Goal: Entertainment & Leisure: Consume media (video, audio)

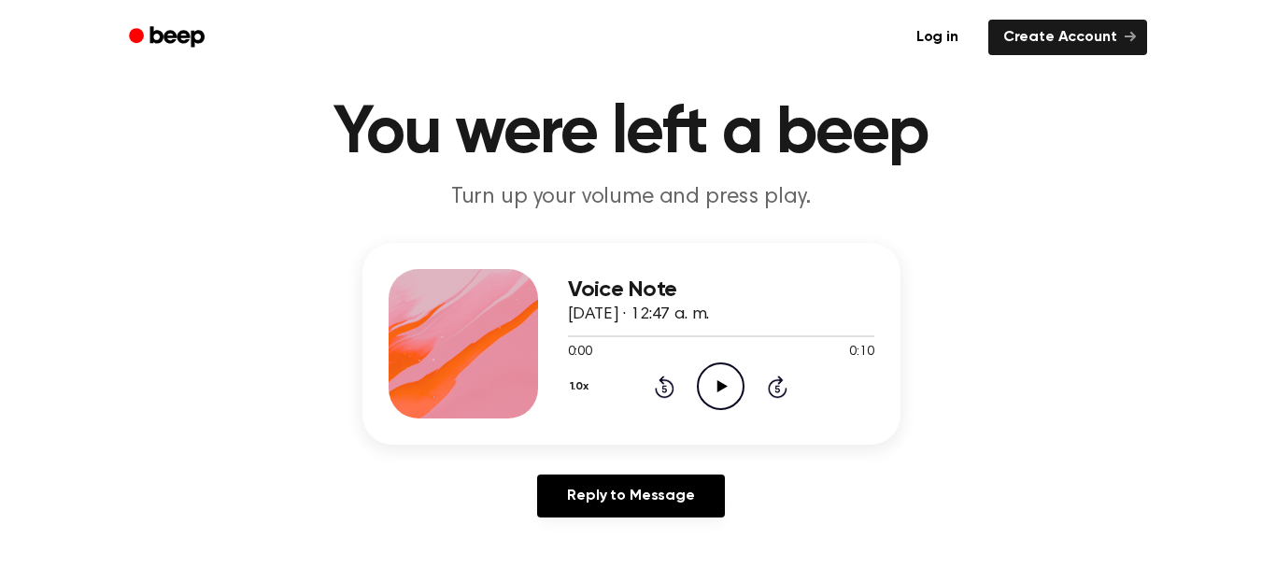
scroll to position [93, 0]
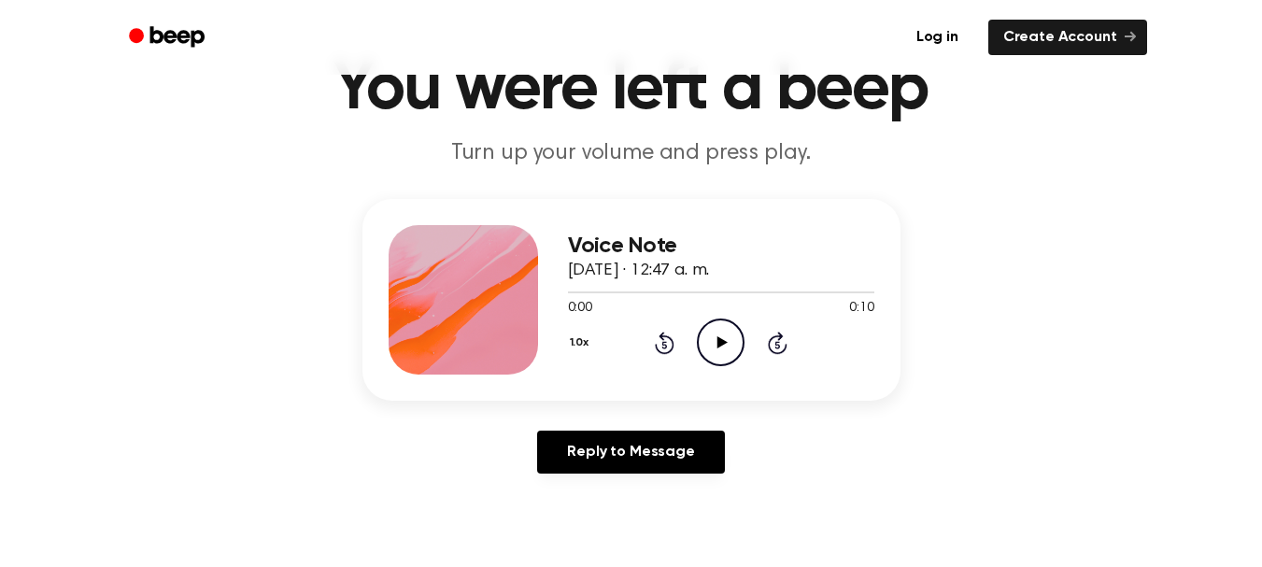
click at [720, 350] on icon "Play Audio" at bounding box center [721, 343] width 48 height 48
click at [729, 345] on icon "Pause Audio" at bounding box center [721, 343] width 48 height 48
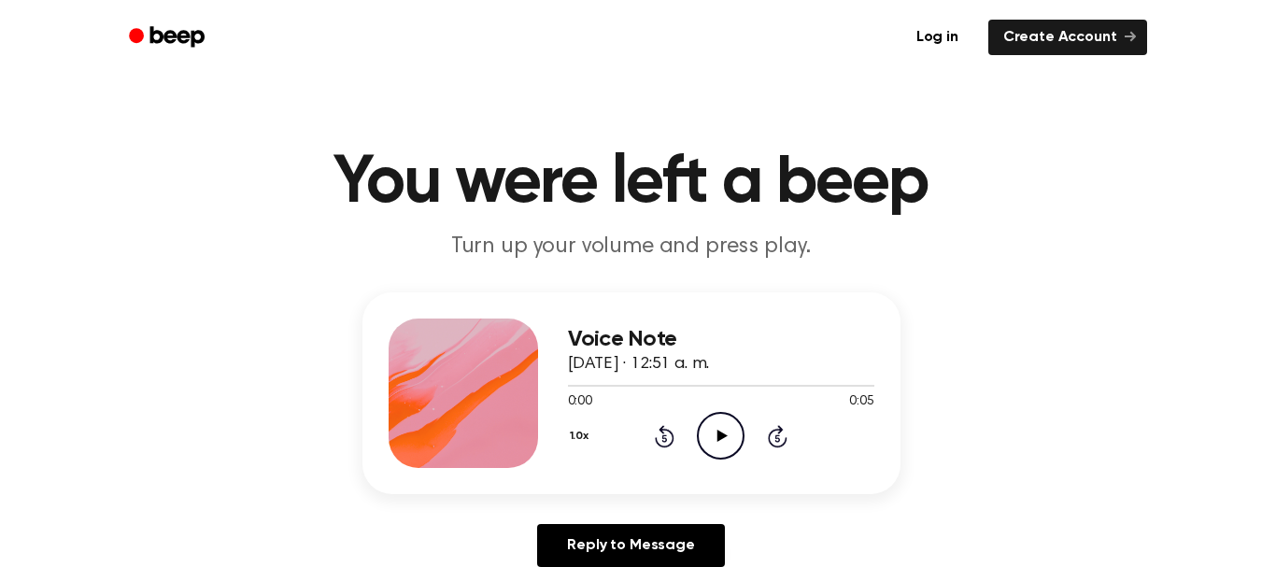
click at [720, 432] on icon at bounding box center [722, 436] width 10 height 12
click at [724, 429] on icon "Pause Audio" at bounding box center [721, 436] width 48 height 48
click at [702, 435] on icon "Play Audio" at bounding box center [721, 436] width 48 height 48
click at [732, 446] on icon "Pause Audio" at bounding box center [721, 436] width 48 height 48
click at [711, 433] on icon "Play Audio" at bounding box center [721, 436] width 48 height 48
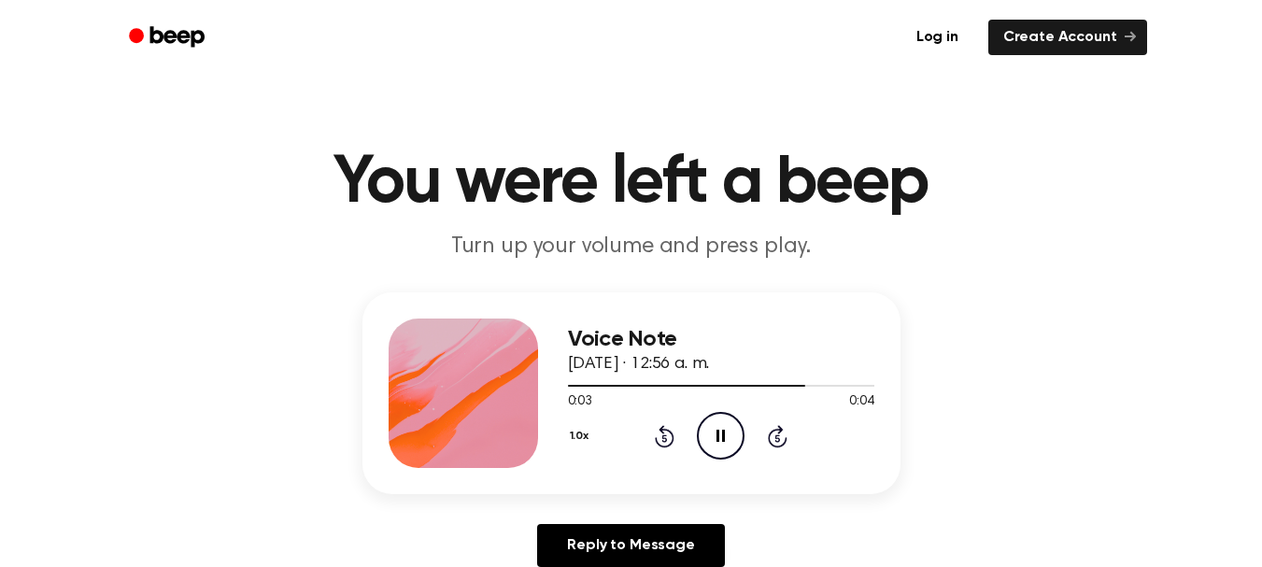
click at [715, 433] on icon "Pause Audio" at bounding box center [721, 436] width 48 height 48
click at [718, 421] on icon "Play Audio" at bounding box center [721, 436] width 48 height 48
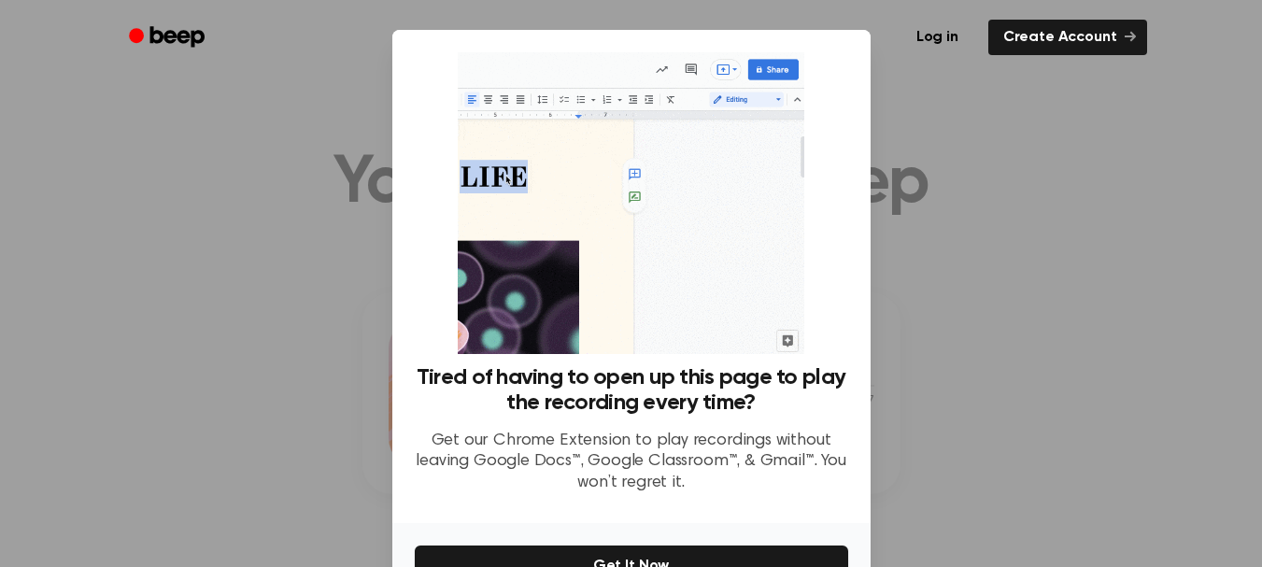
click at [1023, 204] on div at bounding box center [631, 283] width 1262 height 567
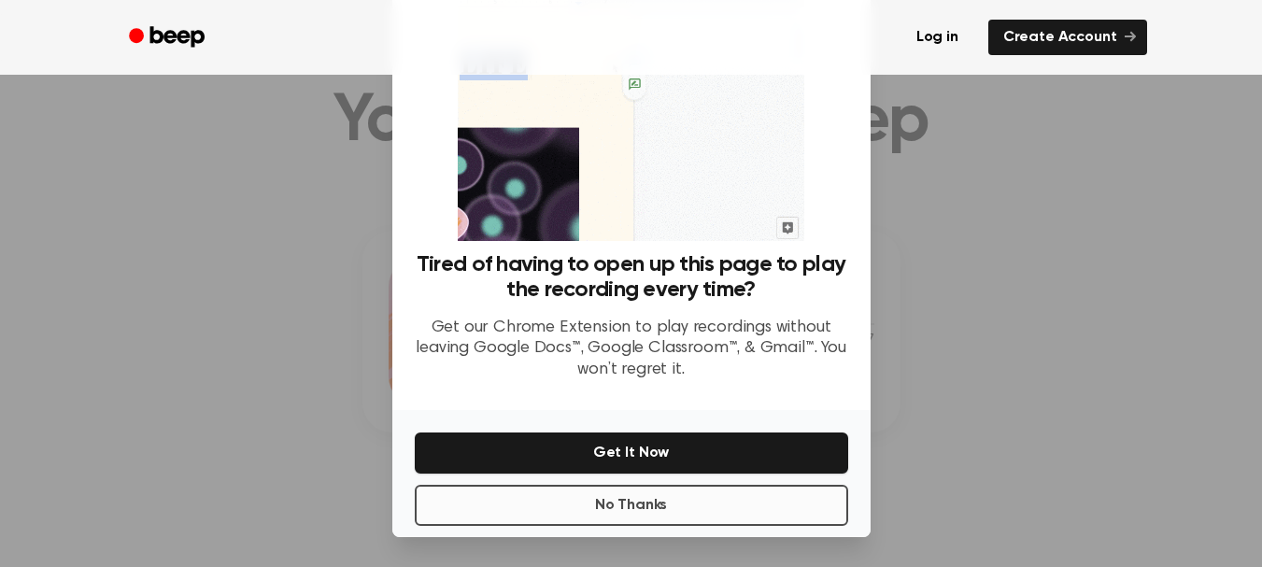
scroll to position [93, 0]
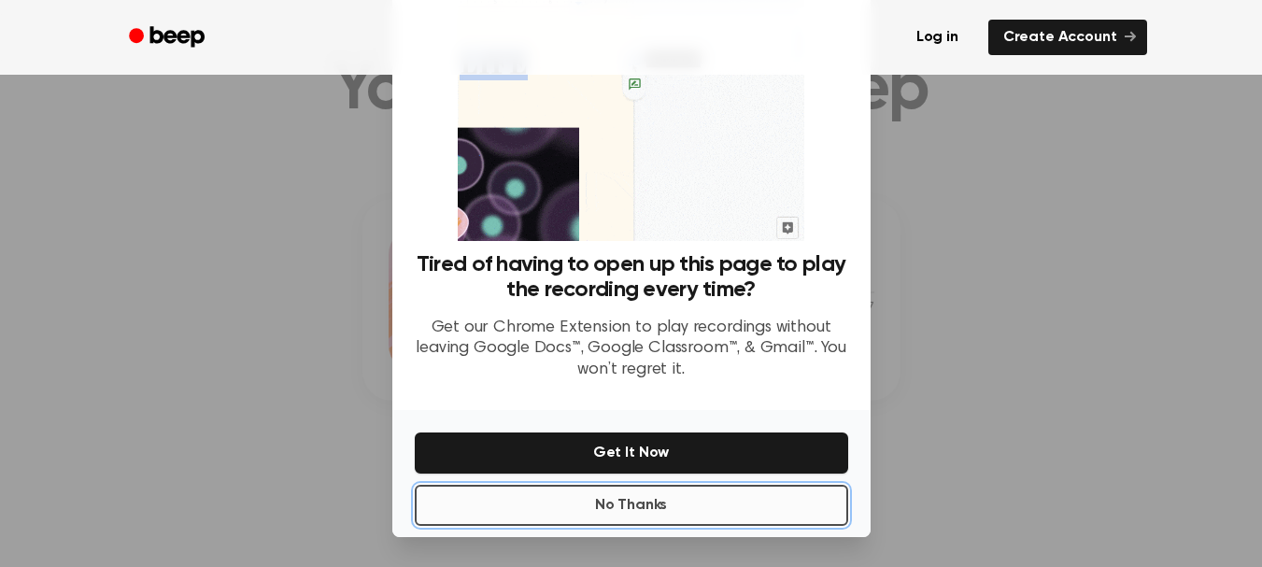
click at [733, 509] on button "No Thanks" at bounding box center [631, 505] width 433 height 41
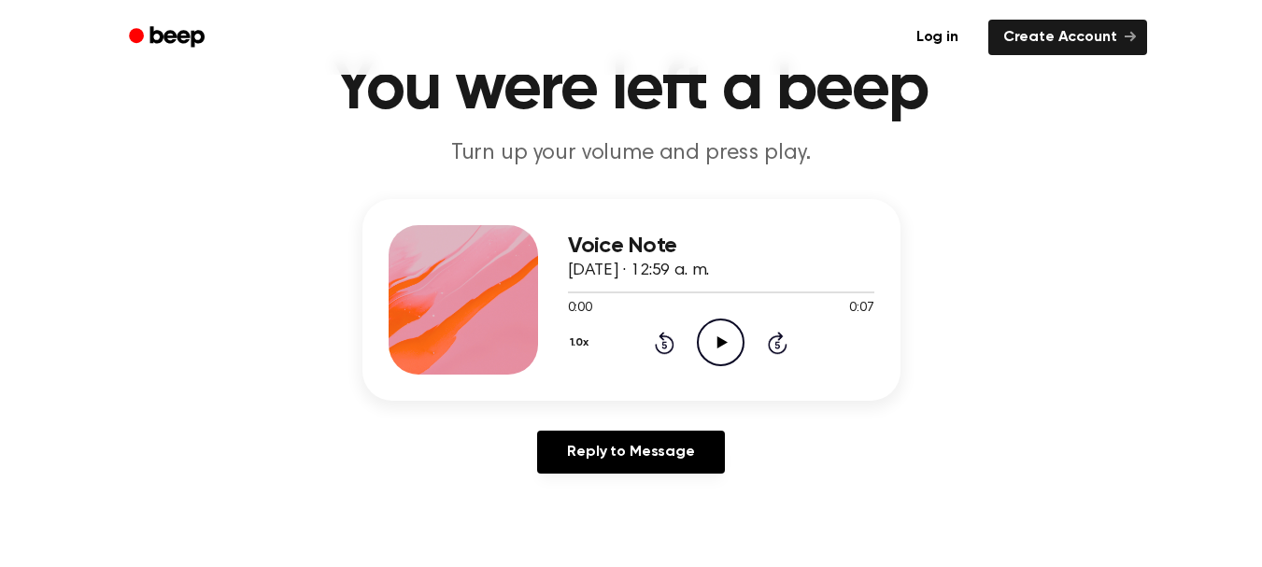
click at [720, 334] on icon "Play Audio" at bounding box center [721, 343] width 48 height 48
click at [720, 334] on icon "Pause Audio" at bounding box center [721, 343] width 48 height 48
click at [727, 342] on icon at bounding box center [722, 342] width 10 height 12
click at [730, 340] on icon "Pause Audio" at bounding box center [721, 343] width 48 height 48
click at [663, 357] on div "1.0x Rewind 5 seconds Play Audio Skip 5 seconds" at bounding box center [721, 343] width 306 height 48
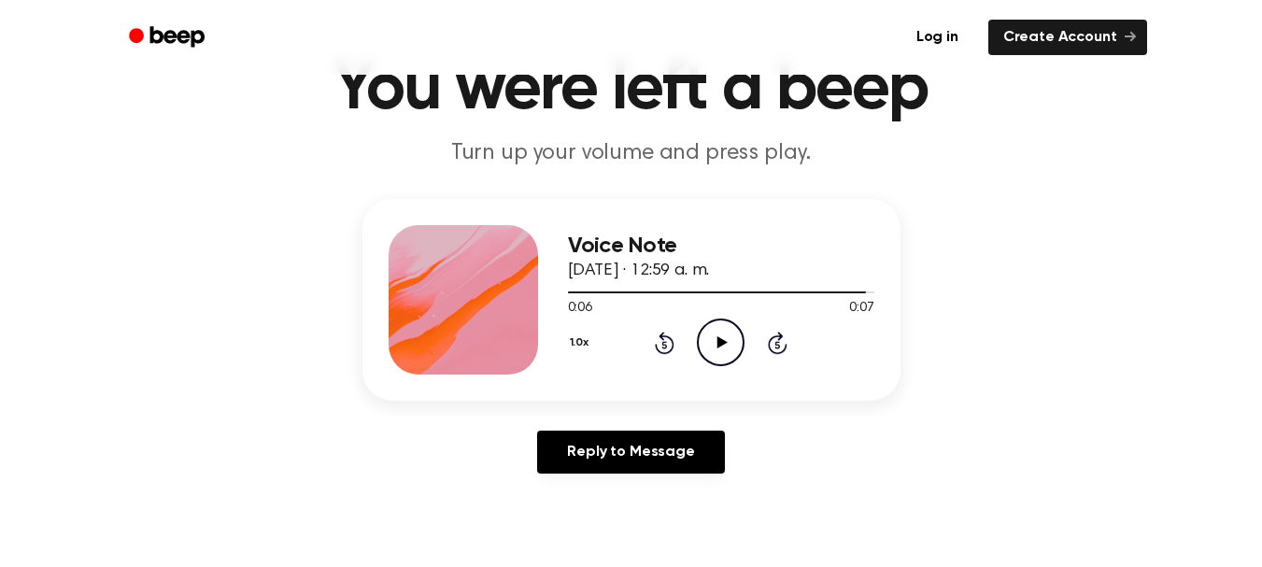
click at [667, 357] on div "1.0x Rewind 5 seconds Play Audio Skip 5 seconds" at bounding box center [721, 343] width 306 height 48
click at [666, 348] on icon "Rewind 5 seconds" at bounding box center [664, 343] width 21 height 24
click at [669, 348] on icon "Rewind 5 seconds" at bounding box center [664, 343] width 21 height 24
click at [669, 347] on icon "Rewind 5 seconds" at bounding box center [664, 343] width 21 height 24
click at [699, 341] on circle at bounding box center [721, 342] width 46 height 46
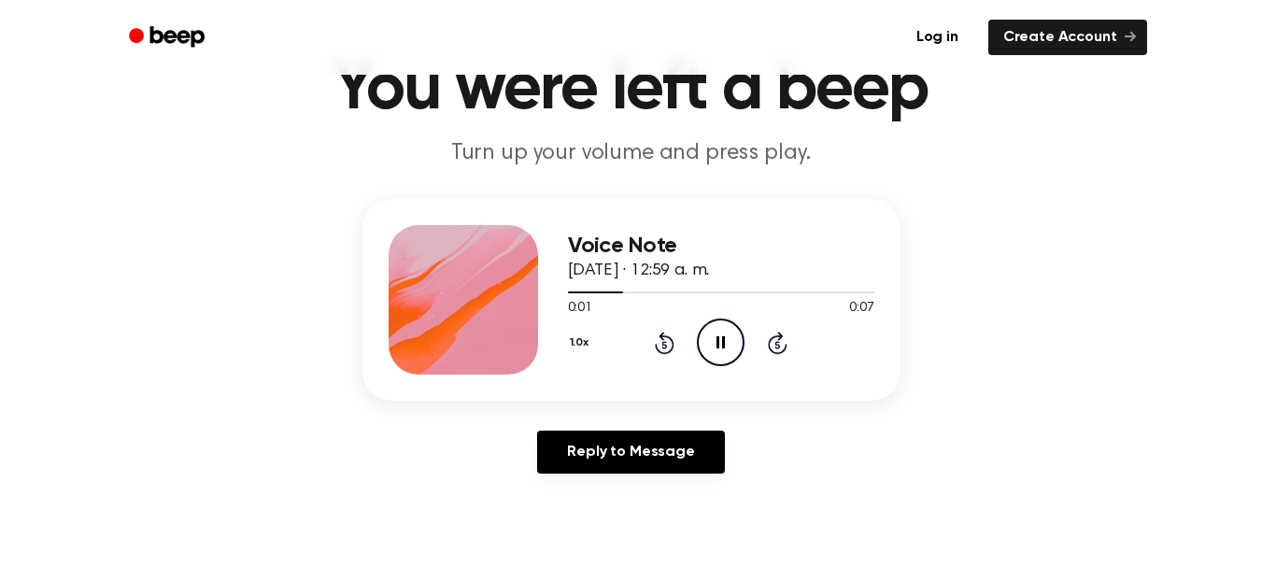
click at [706, 345] on icon "Pause Audio" at bounding box center [721, 343] width 48 height 48
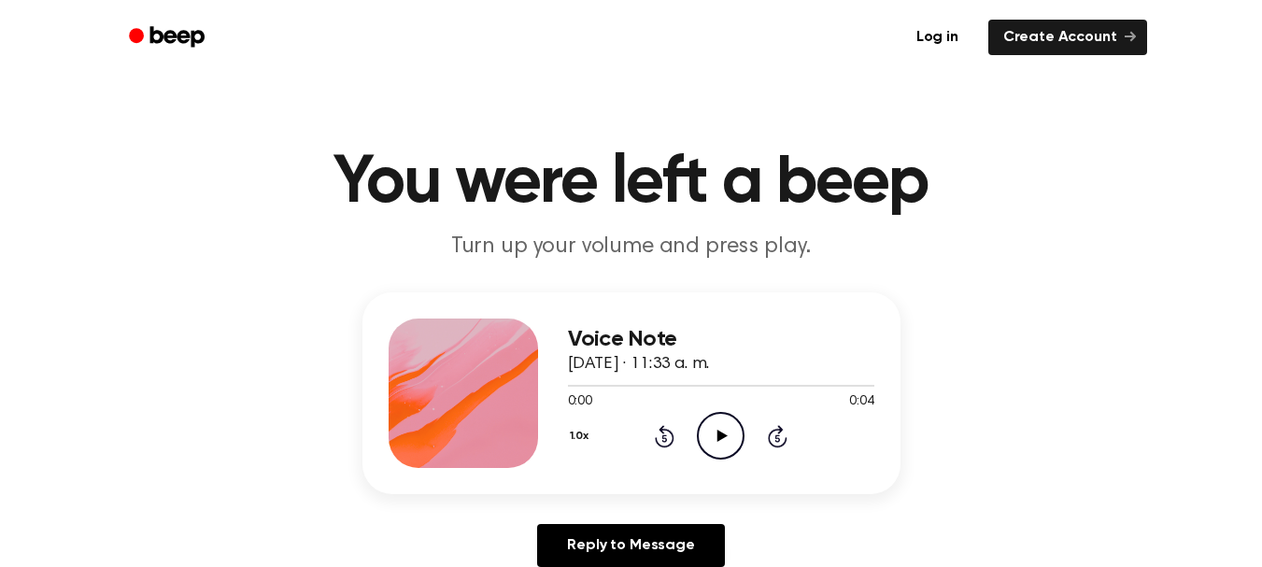
click at [713, 441] on icon "Play Audio" at bounding box center [721, 436] width 48 height 48
click at [717, 431] on icon at bounding box center [720, 436] width 8 height 12
click at [720, 446] on icon "Play Audio" at bounding box center [721, 436] width 48 height 48
click at [718, 432] on icon at bounding box center [720, 436] width 8 height 12
click at [733, 448] on icon "Play Audio" at bounding box center [721, 436] width 48 height 48
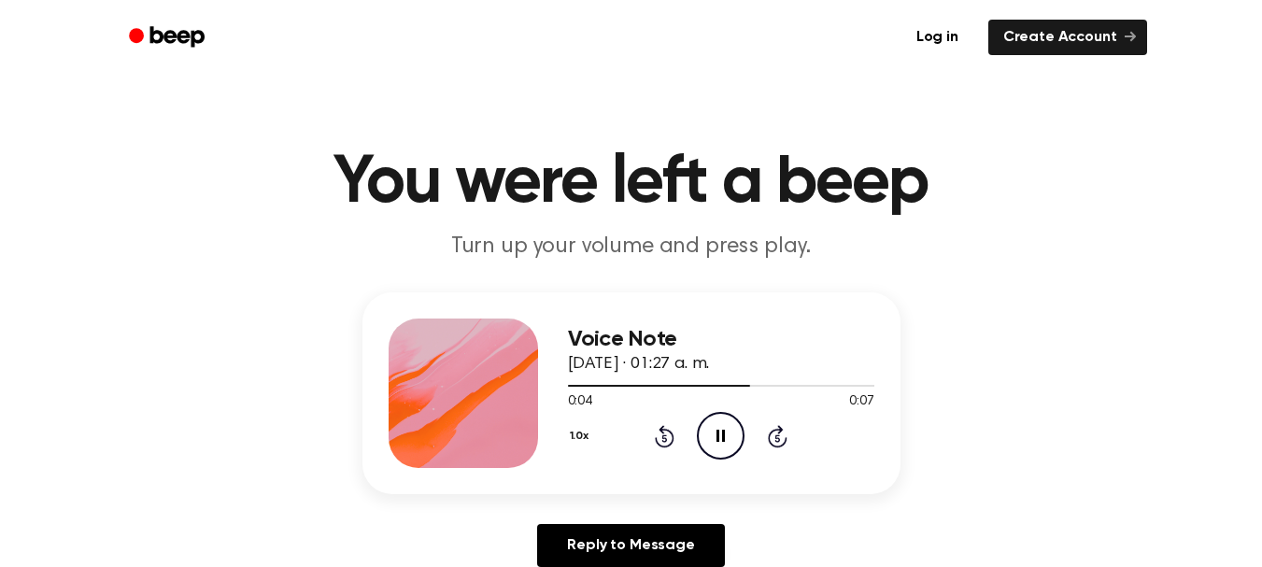
click at [726, 441] on icon "Pause Audio" at bounding box center [721, 436] width 48 height 48
click at [698, 446] on icon "Play Audio" at bounding box center [721, 436] width 48 height 48
click at [709, 439] on icon "Pause Audio" at bounding box center [721, 436] width 48 height 48
click at [723, 431] on icon "Play Audio" at bounding box center [721, 436] width 48 height 48
click at [670, 439] on icon "Rewind 5 seconds" at bounding box center [664, 436] width 21 height 24
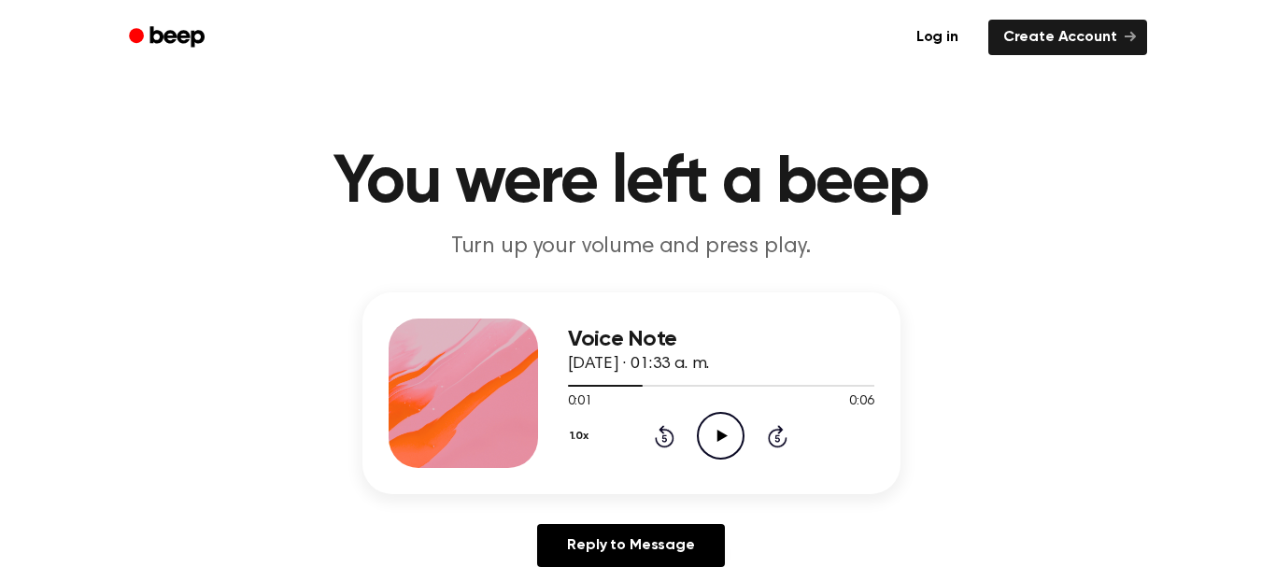
click at [668, 437] on icon "Rewind 5 seconds" at bounding box center [664, 436] width 21 height 24
click at [730, 432] on icon "Play Audio" at bounding box center [721, 436] width 48 height 48
click at [714, 431] on icon "Pause Audio" at bounding box center [721, 436] width 48 height 48
click at [718, 433] on icon at bounding box center [722, 436] width 10 height 12
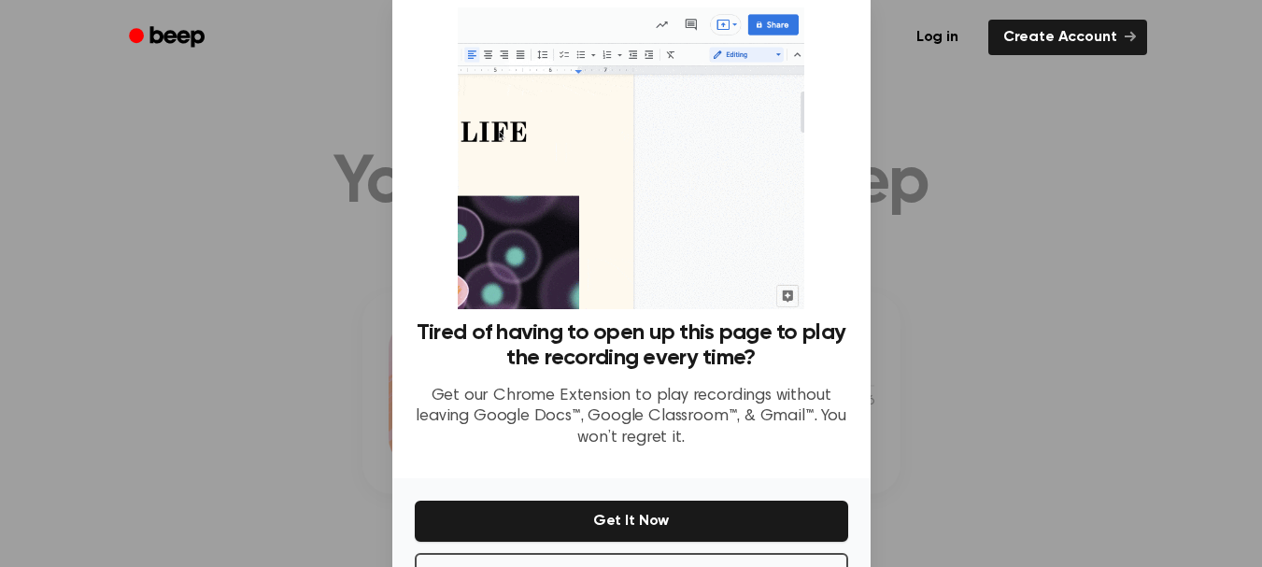
scroll to position [113, 0]
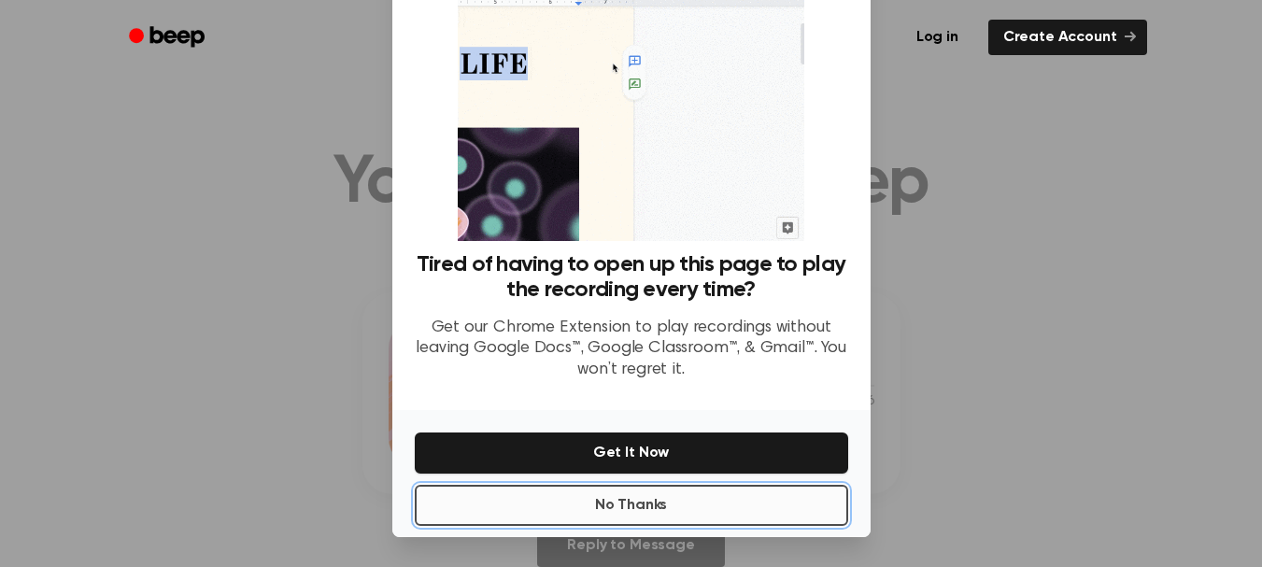
click at [707, 514] on button "No Thanks" at bounding box center [631, 505] width 433 height 41
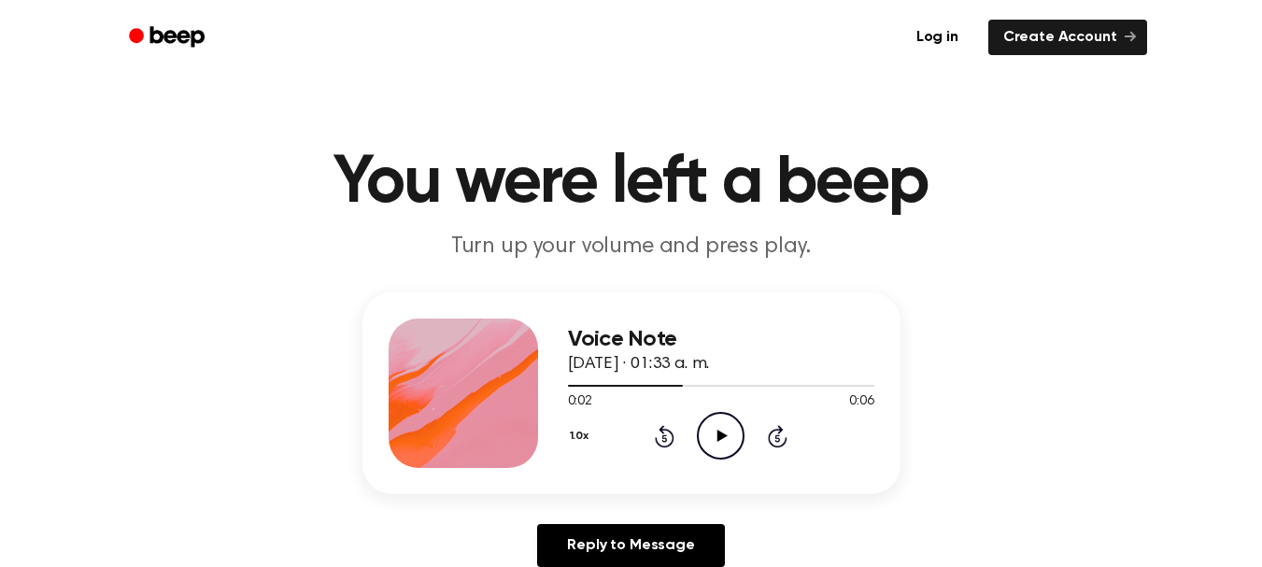
click at [717, 438] on icon at bounding box center [722, 436] width 10 height 12
click at [717, 438] on icon at bounding box center [720, 436] width 8 height 12
click at [709, 428] on icon "Play Audio" at bounding box center [721, 436] width 48 height 48
click at [715, 432] on icon "Pause Audio" at bounding box center [721, 436] width 48 height 48
click at [716, 438] on icon "Play Audio" at bounding box center [721, 436] width 48 height 48
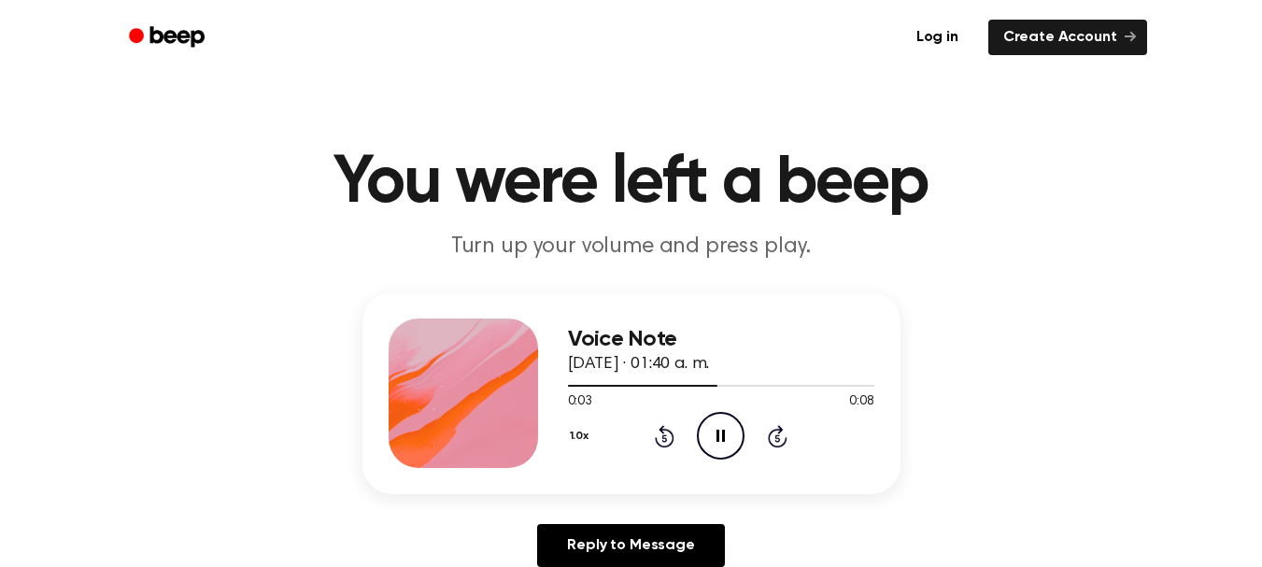
click at [717, 433] on icon at bounding box center [720, 436] width 8 height 12
click at [709, 440] on icon "Play Audio" at bounding box center [721, 436] width 48 height 48
click at [712, 436] on icon "Pause Audio" at bounding box center [721, 436] width 48 height 48
click at [737, 439] on icon "Play Audio" at bounding box center [721, 436] width 48 height 48
click at [737, 439] on icon "Pause Audio" at bounding box center [721, 436] width 48 height 48
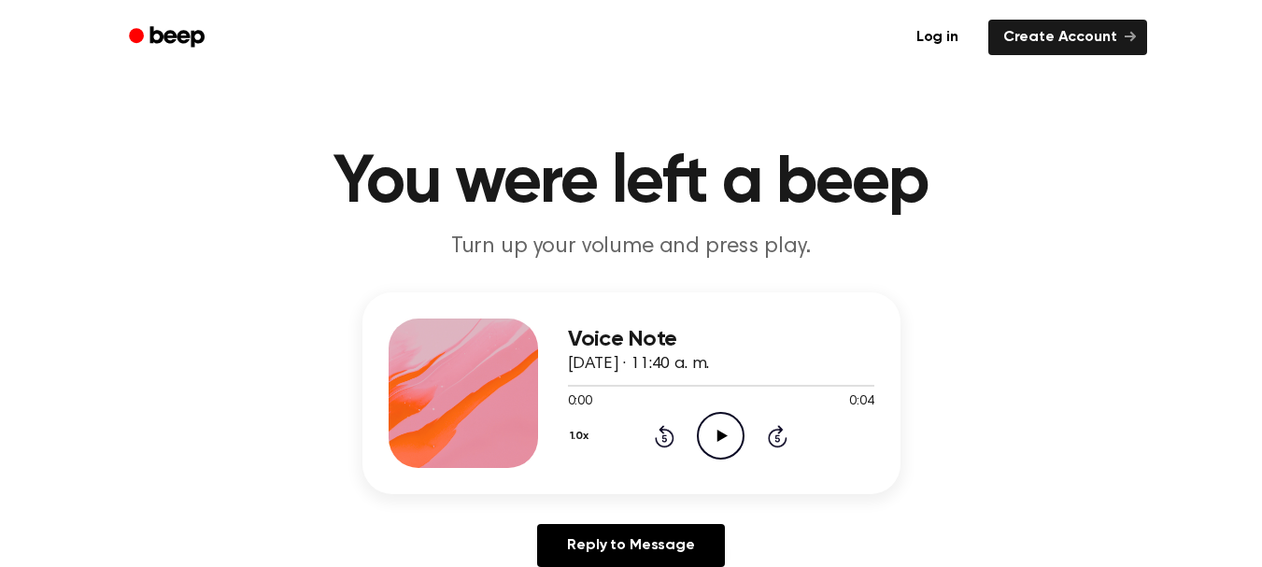
click at [707, 447] on icon "Play Audio" at bounding box center [721, 436] width 48 height 48
click at [709, 431] on icon "Pause Audio" at bounding box center [721, 436] width 48 height 48
click at [715, 432] on icon "Play Audio" at bounding box center [721, 436] width 48 height 48
click at [716, 432] on icon at bounding box center [720, 436] width 8 height 12
click at [710, 447] on icon "Play Audio" at bounding box center [721, 436] width 48 height 48
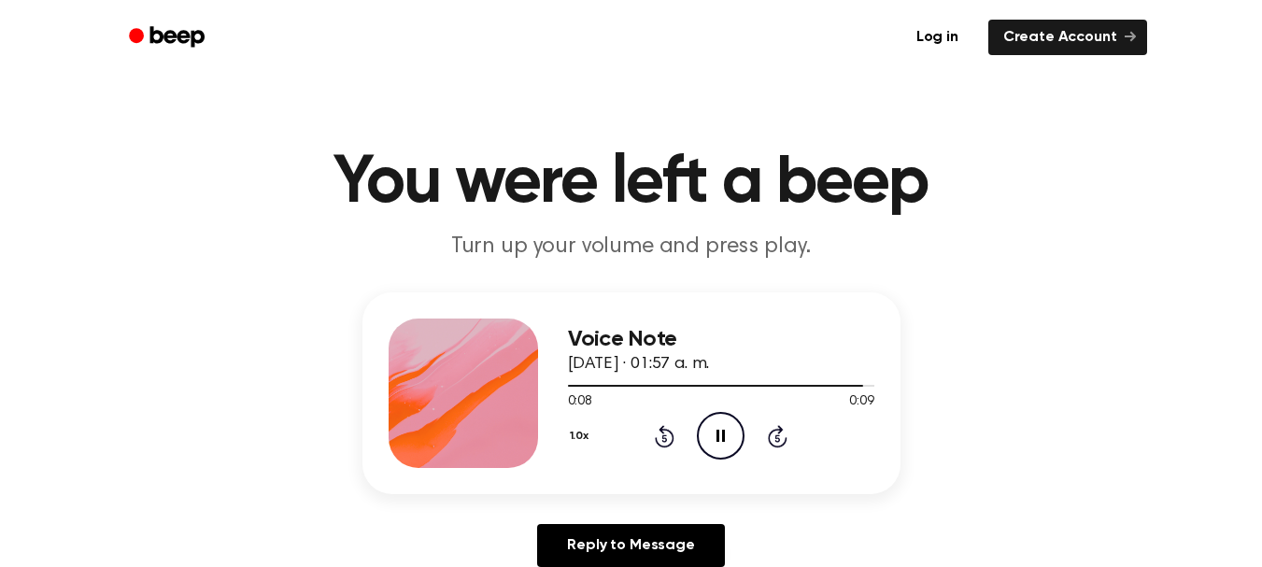
click at [725, 434] on icon at bounding box center [720, 436] width 8 height 12
click at [736, 447] on icon "Play Audio" at bounding box center [721, 436] width 48 height 48
click at [715, 445] on icon "Pause Audio" at bounding box center [721, 436] width 48 height 48
click at [657, 439] on icon at bounding box center [665, 436] width 20 height 22
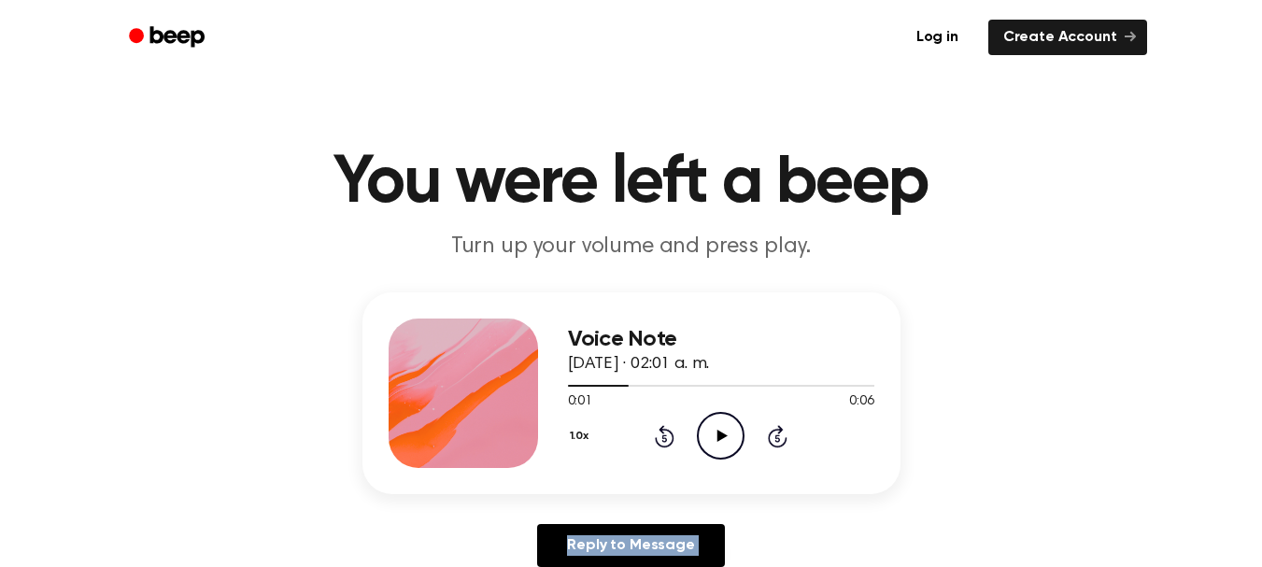
click at [660, 440] on icon "Rewind 5 seconds" at bounding box center [664, 436] width 21 height 24
click at [732, 430] on icon "Play Audio" at bounding box center [721, 436] width 48 height 48
click at [727, 431] on icon "Pause Audio" at bounding box center [721, 436] width 48 height 48
click at [711, 432] on icon "Play Audio" at bounding box center [721, 436] width 48 height 48
click at [740, 439] on icon "Play Audio" at bounding box center [721, 436] width 48 height 48
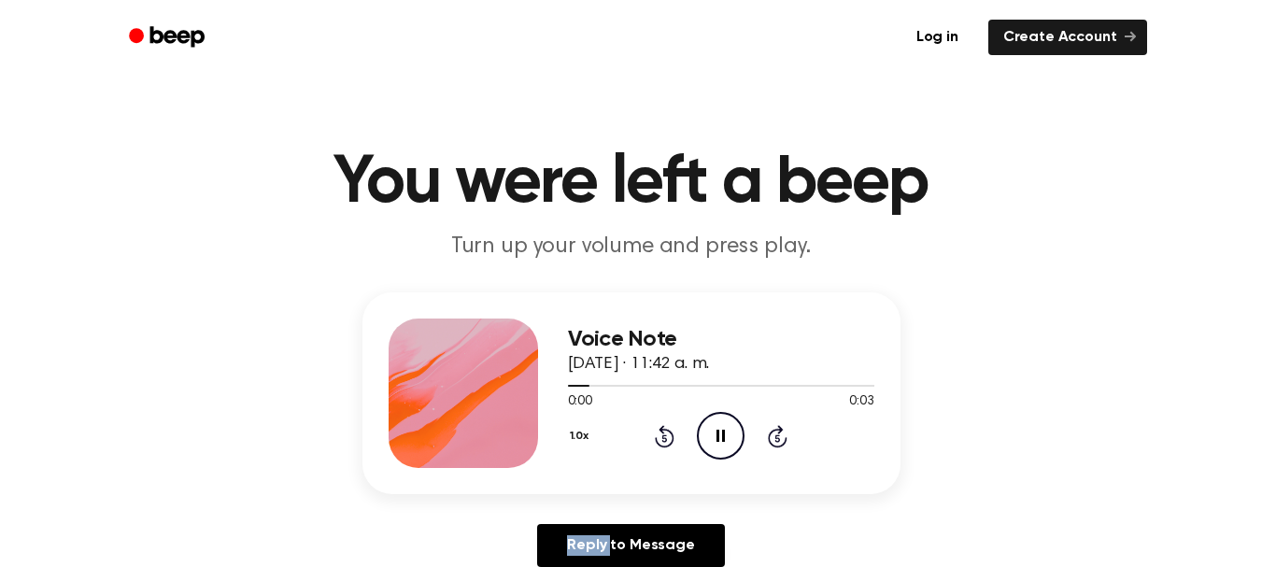
click at [740, 439] on icon "Pause Audio" at bounding box center [721, 436] width 48 height 48
click at [715, 444] on icon "Play Audio" at bounding box center [721, 436] width 48 height 48
click at [715, 459] on circle at bounding box center [721, 436] width 46 height 46
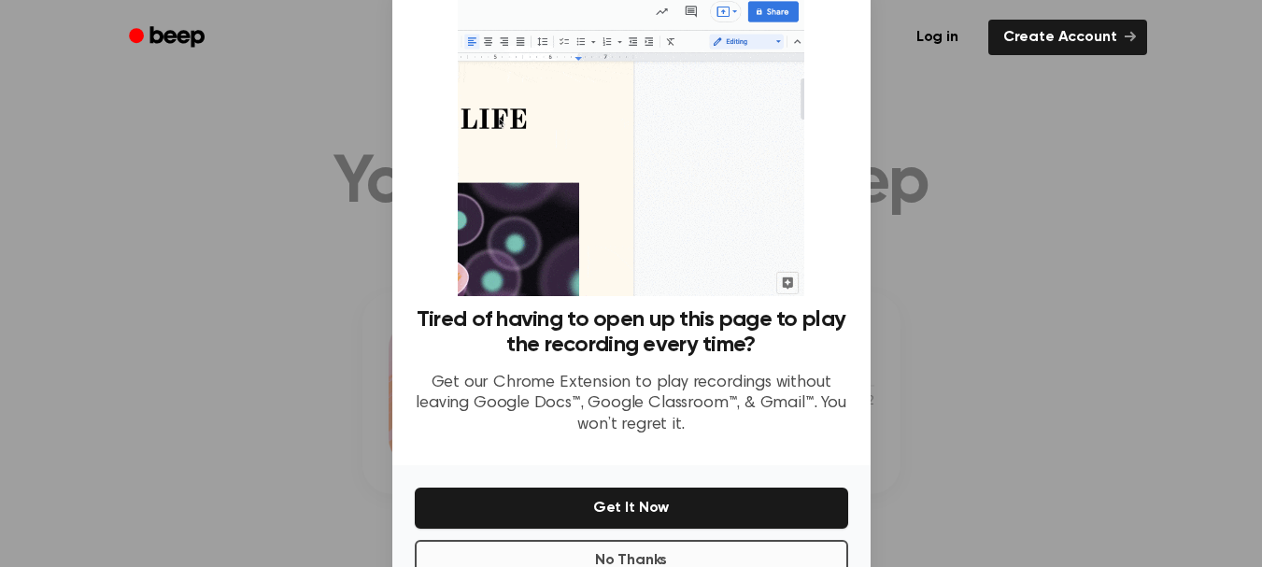
scroll to position [113, 0]
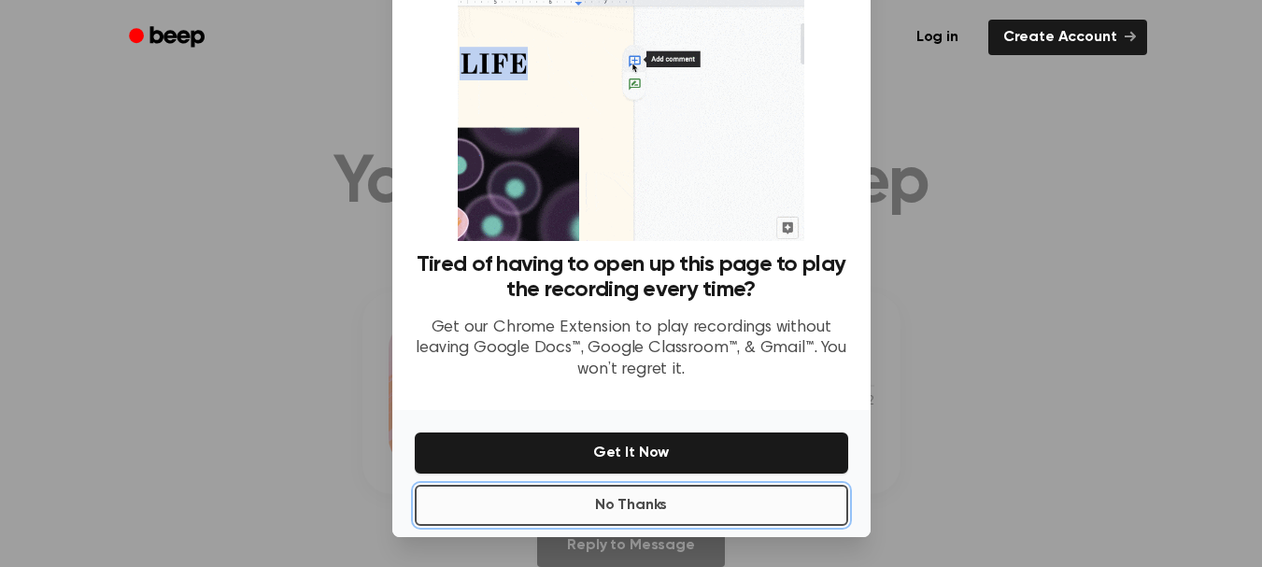
click at [742, 498] on button "No Thanks" at bounding box center [631, 505] width 433 height 41
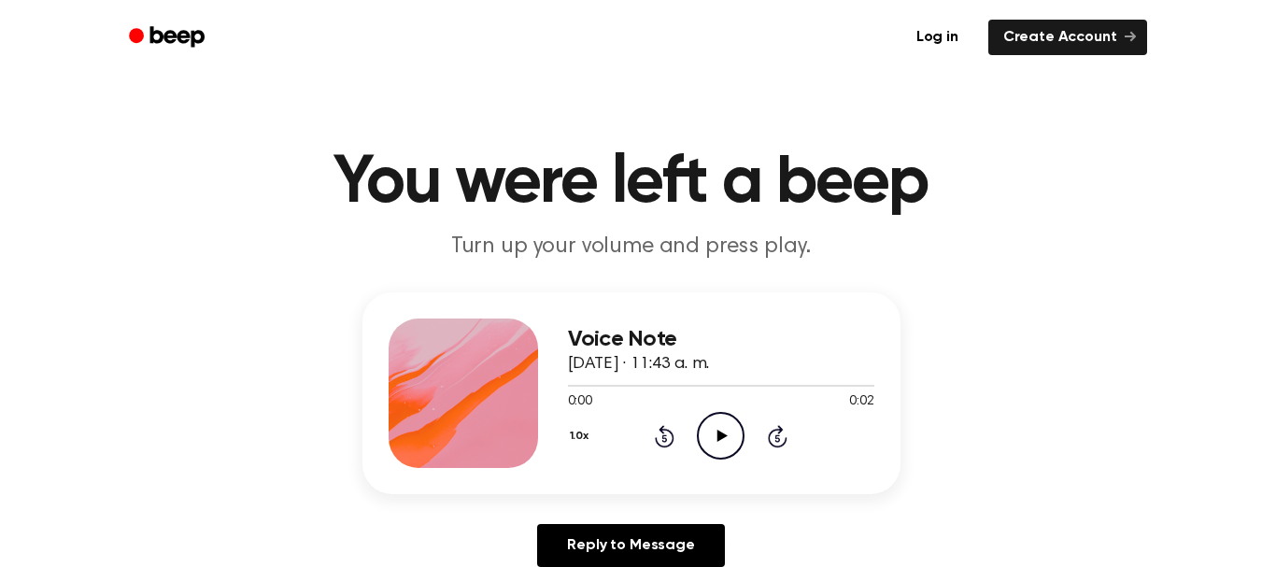
click at [726, 434] on icon "Play Audio" at bounding box center [721, 436] width 48 height 48
click at [702, 431] on icon "Play Audio" at bounding box center [721, 436] width 48 height 48
click at [707, 431] on icon "Pause Audio" at bounding box center [721, 436] width 48 height 48
click at [721, 418] on icon "Play Audio" at bounding box center [721, 436] width 48 height 48
click at [725, 424] on icon "Pause Audio" at bounding box center [721, 436] width 48 height 48
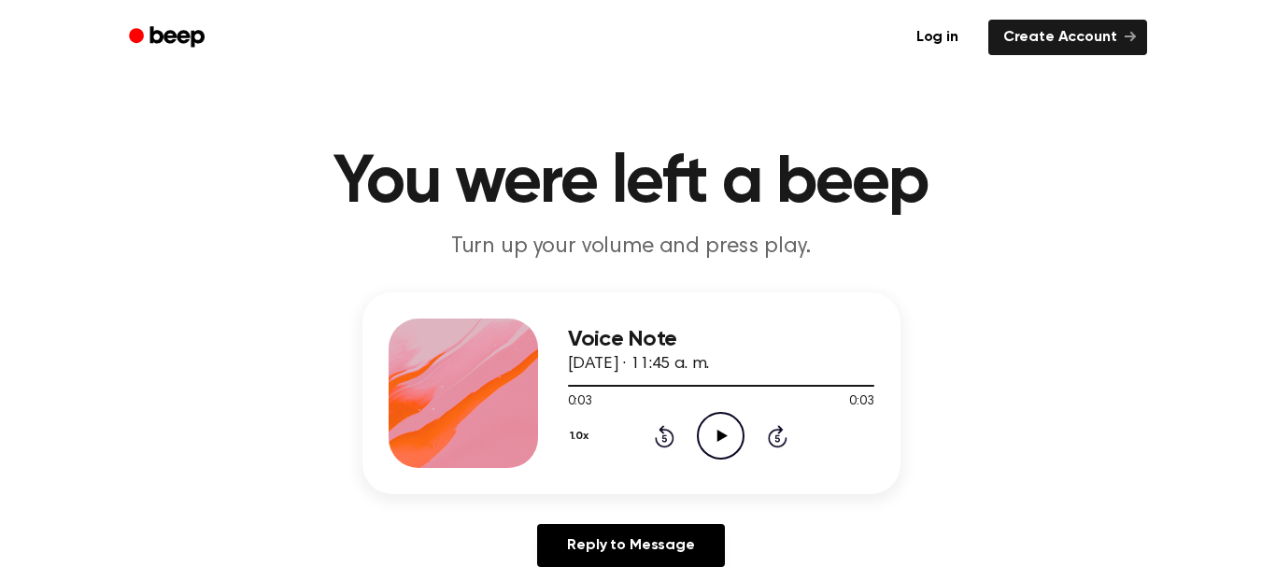
click at [730, 447] on icon "Play Audio" at bounding box center [721, 436] width 48 height 48
click at [728, 446] on icon "Play Audio" at bounding box center [721, 436] width 48 height 48
click at [727, 432] on icon "Pause Audio" at bounding box center [721, 436] width 48 height 48
click at [717, 447] on icon "Play Audio" at bounding box center [721, 436] width 48 height 48
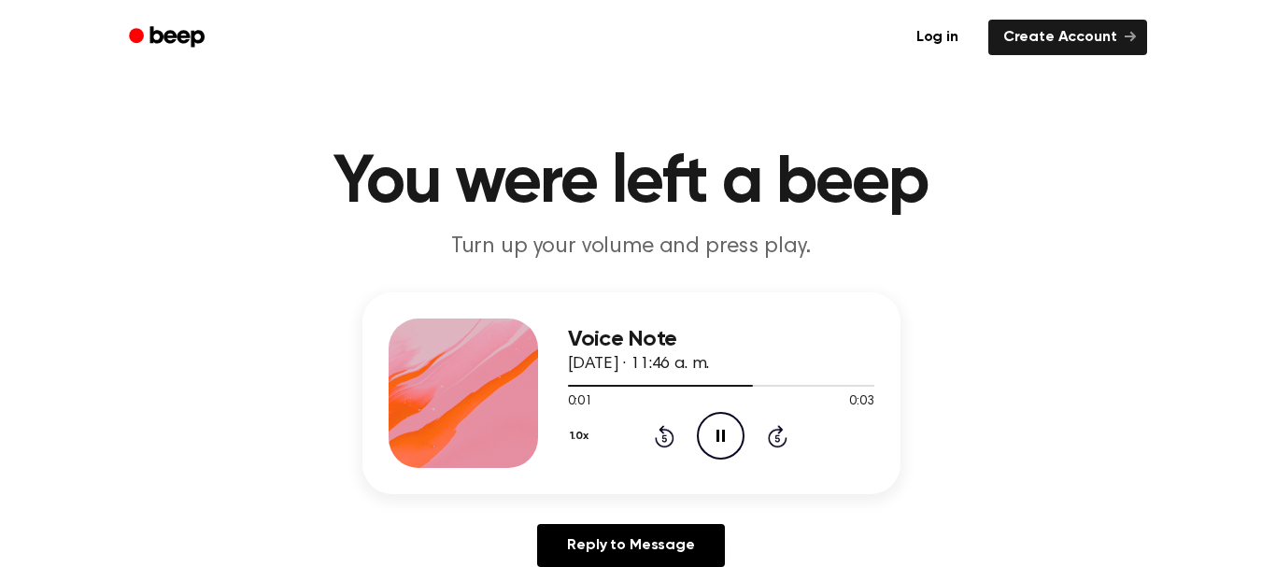
click at [723, 429] on icon "Pause Audio" at bounding box center [721, 436] width 48 height 48
click at [722, 425] on icon "Play Audio" at bounding box center [721, 436] width 48 height 48
click at [736, 426] on icon "Play Audio" at bounding box center [721, 436] width 48 height 48
click at [733, 428] on icon "Pause Audio" at bounding box center [721, 436] width 48 height 48
click at [728, 437] on icon "Play Audio" at bounding box center [721, 436] width 48 height 48
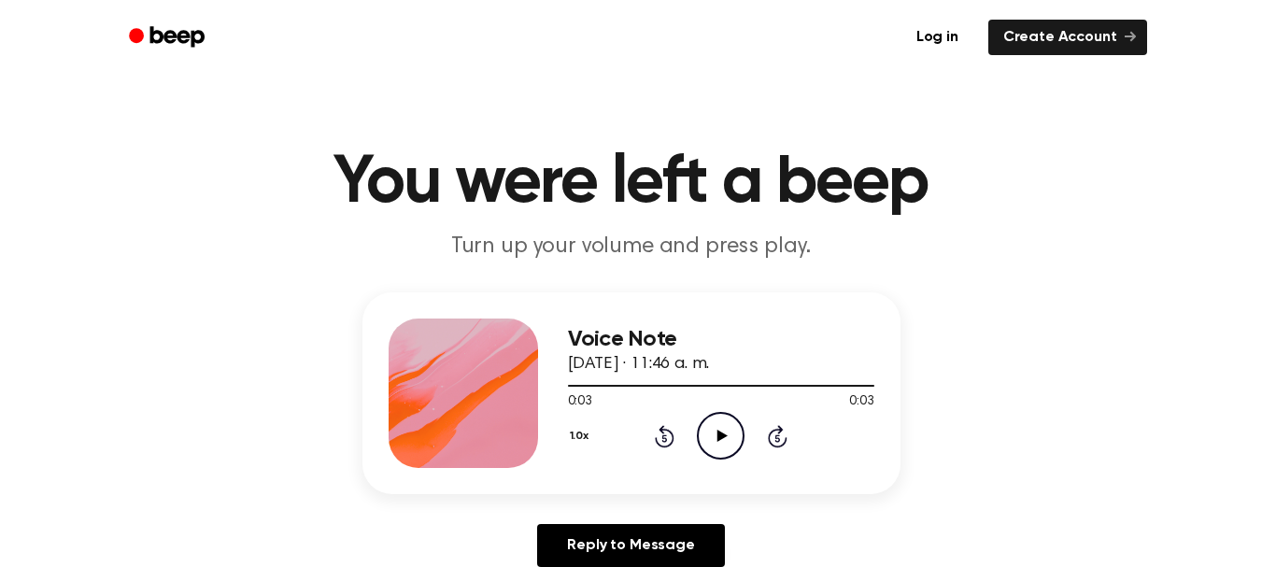
click at [714, 446] on icon "Play Audio" at bounding box center [721, 436] width 48 height 48
click at [718, 444] on icon "Pause Audio" at bounding box center [721, 436] width 48 height 48
click at [722, 433] on icon at bounding box center [722, 436] width 10 height 12
click at [725, 429] on icon "Pause Audio" at bounding box center [721, 436] width 48 height 48
